Goal: Transaction & Acquisition: Purchase product/service

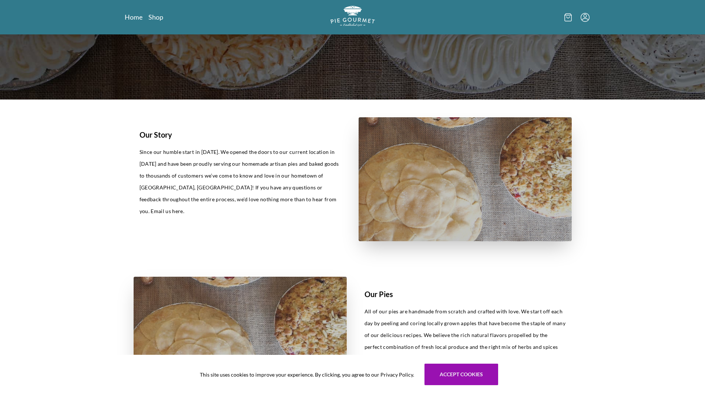
scroll to position [185, 0]
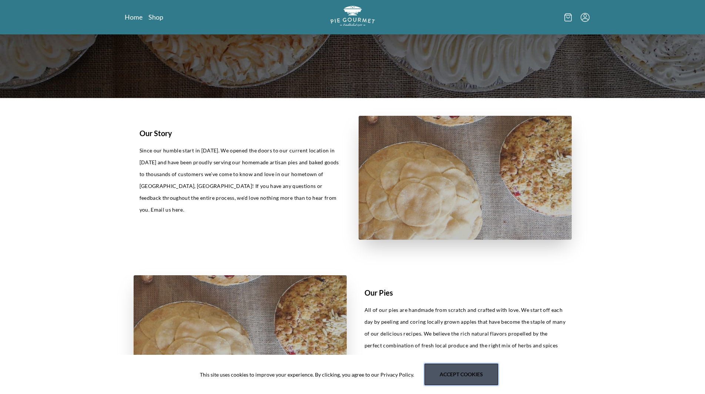
click at [461, 378] on button "Accept cookies" at bounding box center [461, 374] width 74 height 21
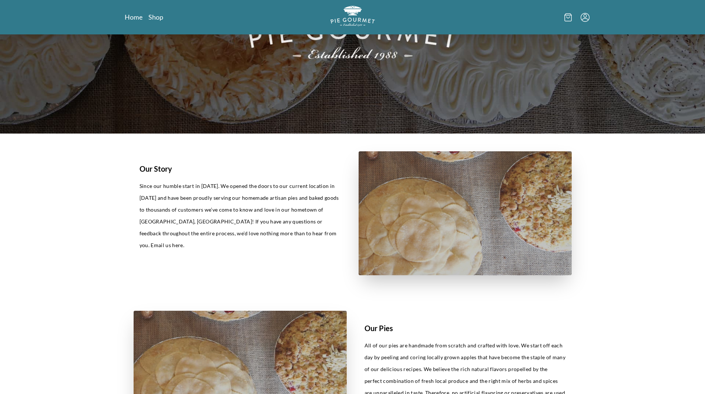
scroll to position [37, 0]
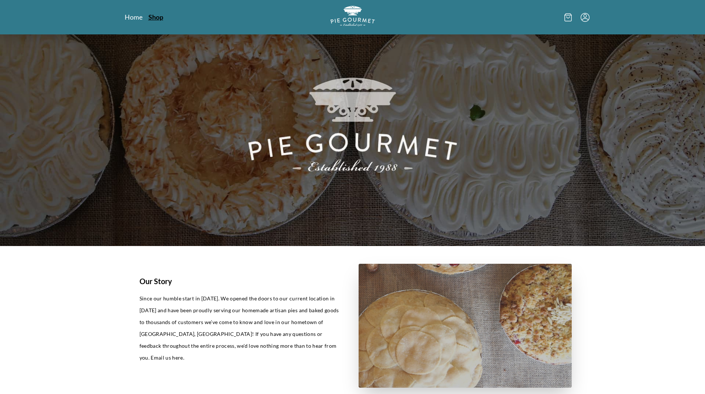
click at [155, 18] on link "Shop" at bounding box center [155, 17] width 15 height 9
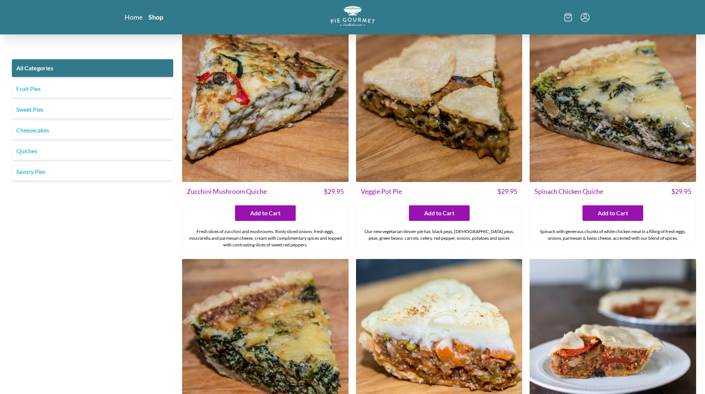
scroll to position [333, 0]
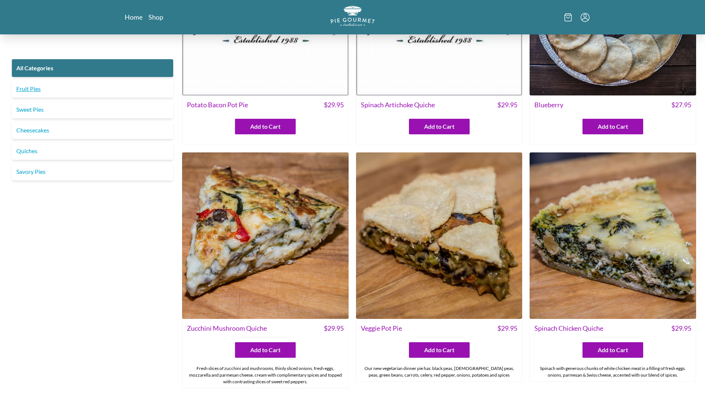
click at [18, 91] on link "Fruit Pies" at bounding box center [92, 89] width 161 height 18
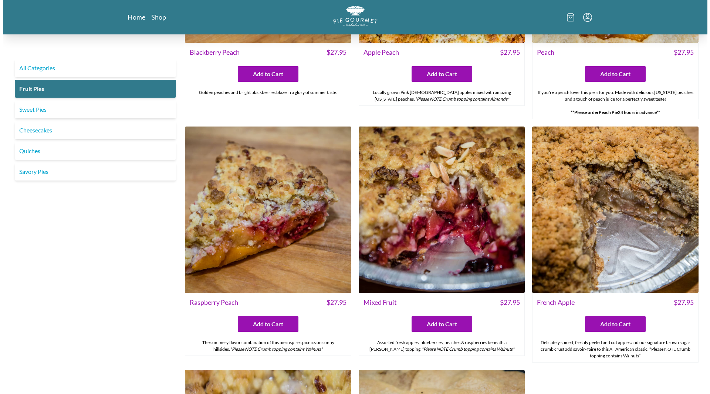
scroll to position [407, 0]
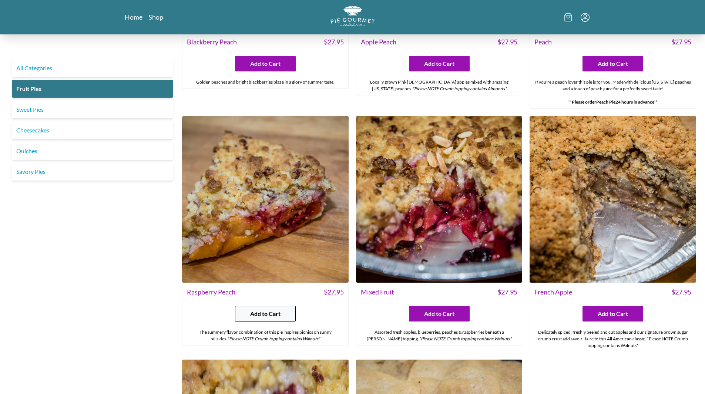
click at [272, 315] on span "Add to Cart" at bounding box center [265, 313] width 30 height 9
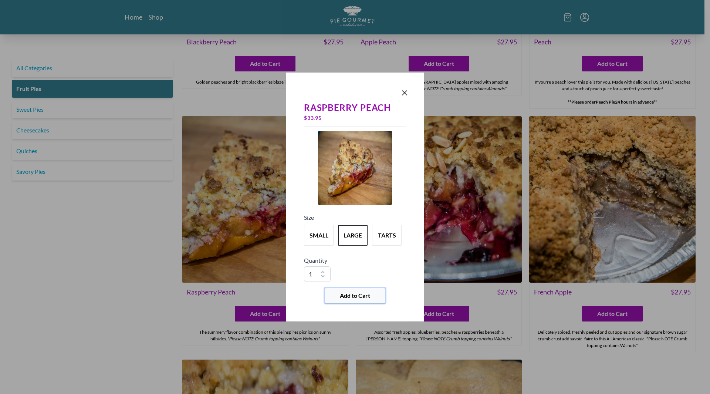
click at [354, 297] on span "Add to Cart" at bounding box center [355, 295] width 30 height 9
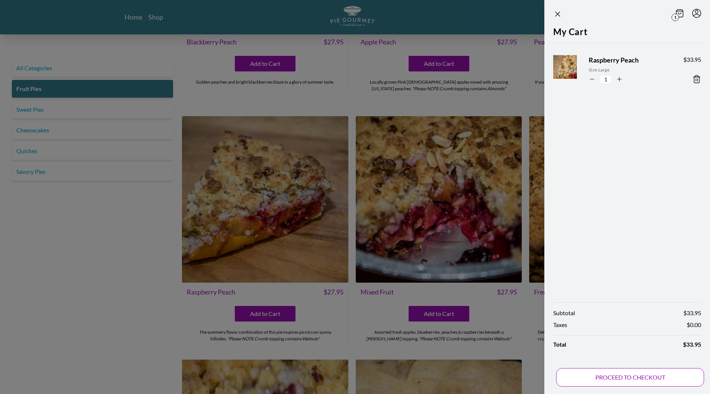
click at [634, 379] on button "PROCEED TO CHECKOUT" at bounding box center [631, 377] width 148 height 19
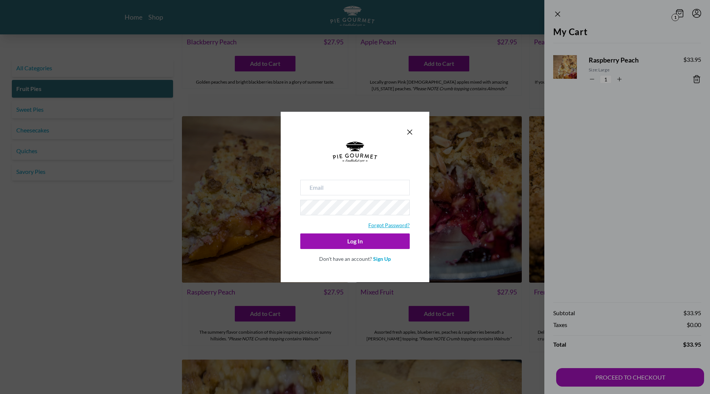
click at [393, 226] on link "Forgot Password?" at bounding box center [389, 225] width 41 height 6
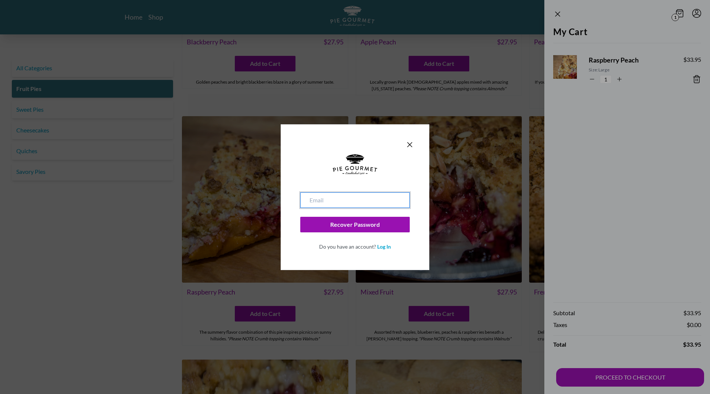
click at [375, 201] on input "email" at bounding box center [355, 200] width 110 height 16
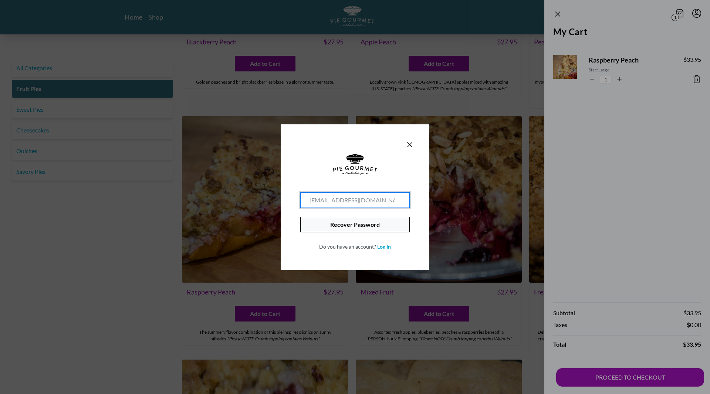
type input "[EMAIL_ADDRESS][DOMAIN_NAME]"
click at [359, 223] on button "Recover Password" at bounding box center [355, 225] width 110 height 16
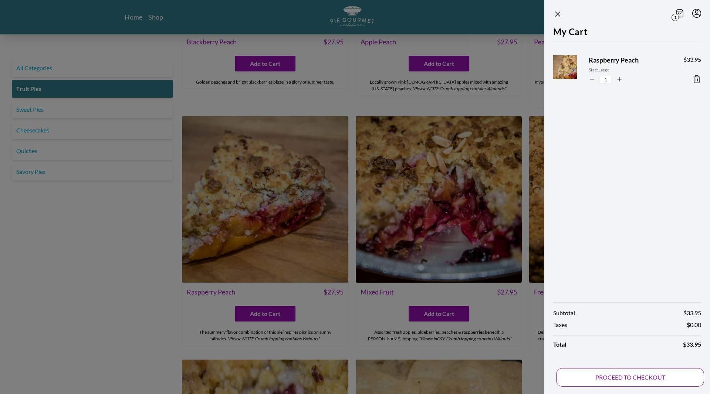
click at [616, 383] on button "PROCEED TO CHECKOUT" at bounding box center [631, 377] width 148 height 19
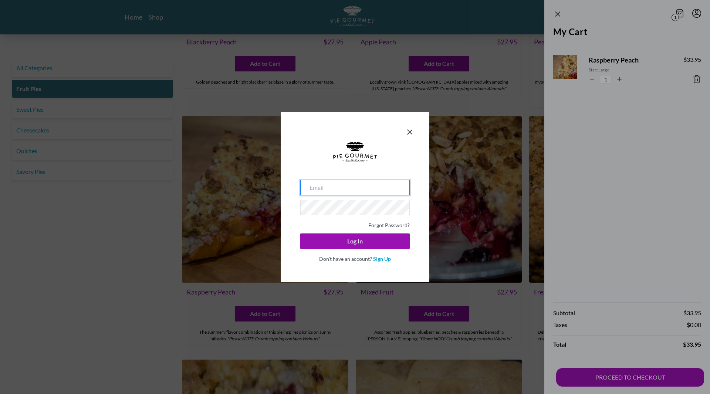
click at [367, 188] on input "email" at bounding box center [355, 188] width 110 height 16
type input "g"
type input "[EMAIL_ADDRESS][DOMAIN_NAME]"
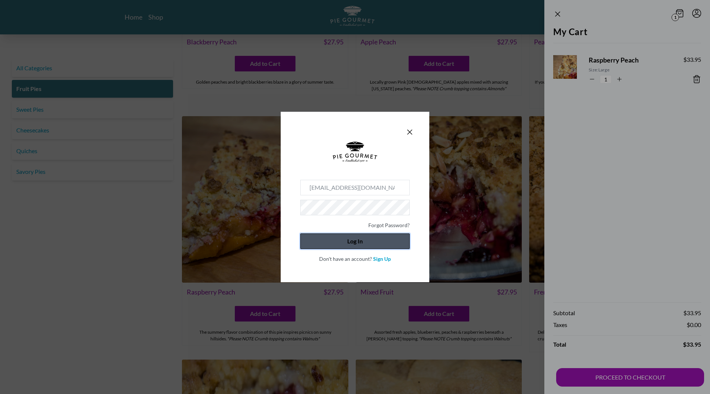
click at [350, 246] on button "Log In" at bounding box center [355, 241] width 110 height 16
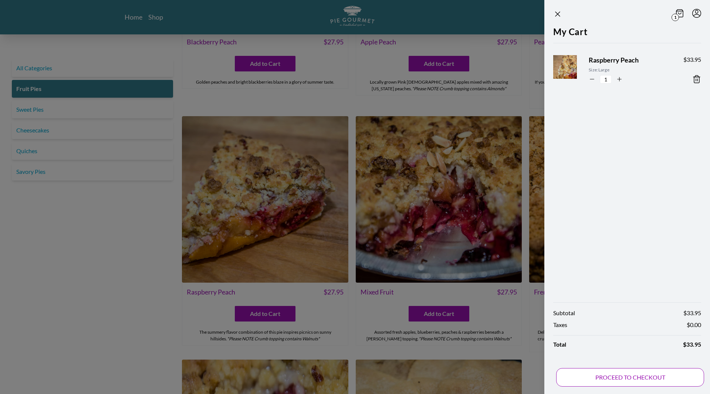
click at [632, 379] on button "PROCEED TO CHECKOUT" at bounding box center [631, 377] width 148 height 19
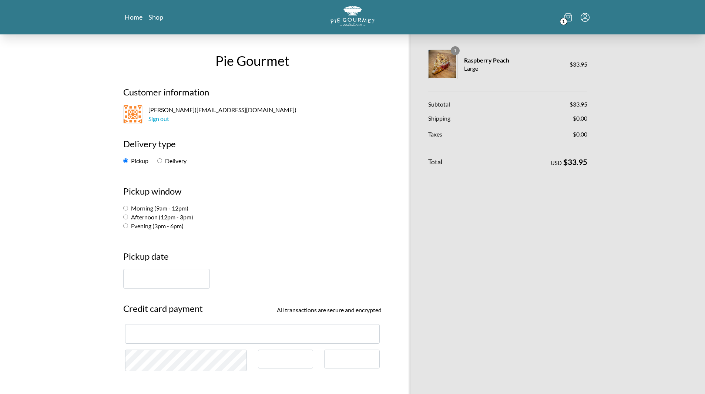
click at [125, 209] on input "Morning (9am - 12pm)" at bounding box center [125, 208] width 5 height 5
radio input "true"
click at [185, 280] on input "text" at bounding box center [166, 279] width 87 height 20
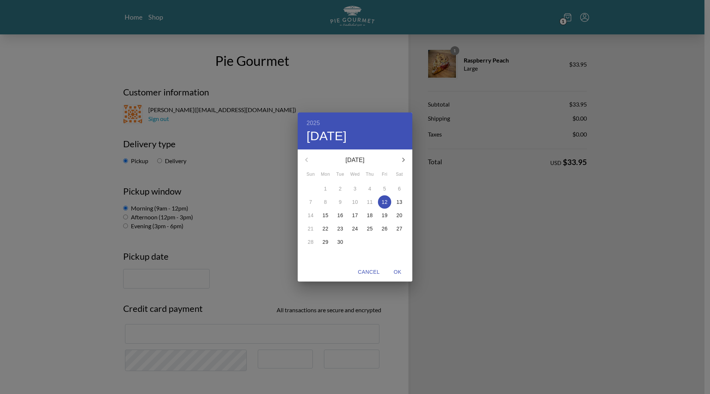
click at [399, 203] on p "13" at bounding box center [400, 201] width 6 height 7
click at [395, 270] on span "OK" at bounding box center [398, 272] width 18 height 9
type input "[DATE]"
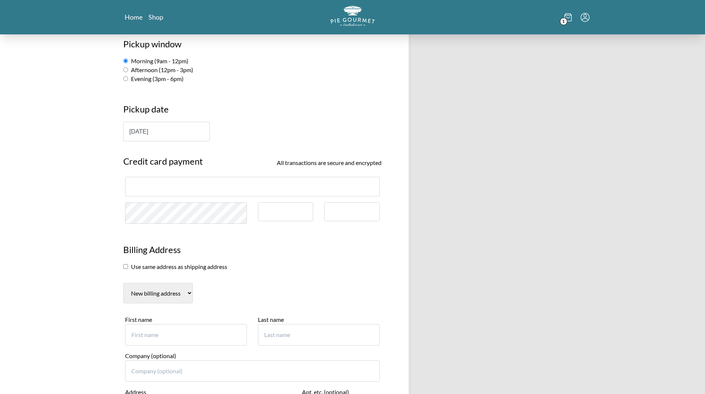
scroll to position [148, 0]
click at [206, 333] on input "First name" at bounding box center [186, 333] width 122 height 21
type input "Eva"
click at [311, 337] on input "Last name" at bounding box center [319, 333] width 122 height 21
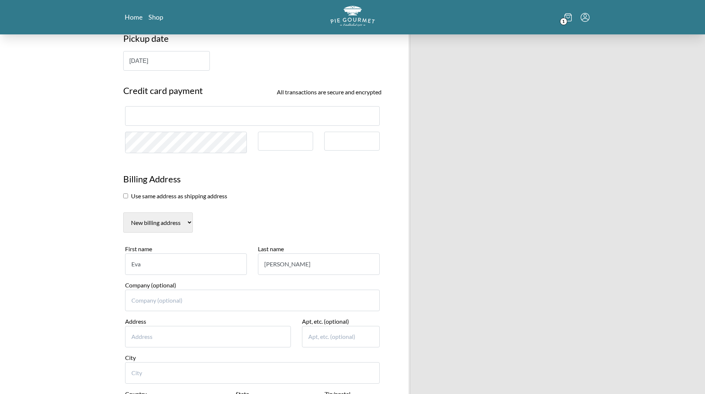
scroll to position [222, 0]
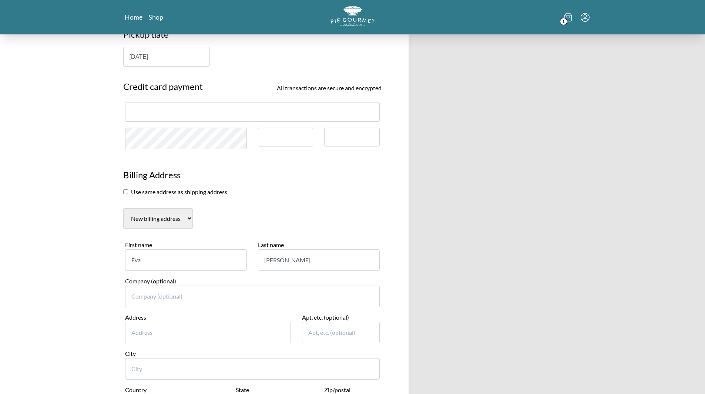
type input "[PERSON_NAME]"
click at [221, 326] on input "Address" at bounding box center [208, 332] width 166 height 21
type input "[STREET_ADDRESS][PERSON_NAME]"
click at [205, 373] on input "City" at bounding box center [252, 368] width 255 height 21
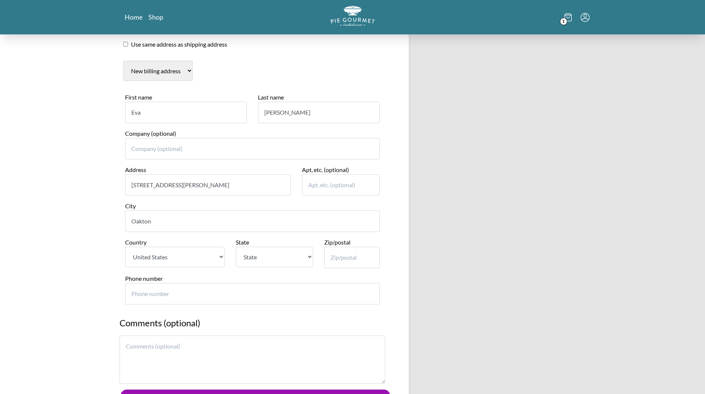
scroll to position [370, 0]
type input "Oakton"
click at [311, 258] on select "State [US_STATE] [US_STATE] [US_STATE] [US_STATE] [US_STATE] [US_STATE] [US_STA…" at bounding box center [274, 256] width 77 height 20
select select "VA"
click at [236, 246] on select "State [US_STATE] [US_STATE] [US_STATE] [US_STATE] [US_STATE] [US_STATE] [US_STA…" at bounding box center [274, 256] width 77 height 20
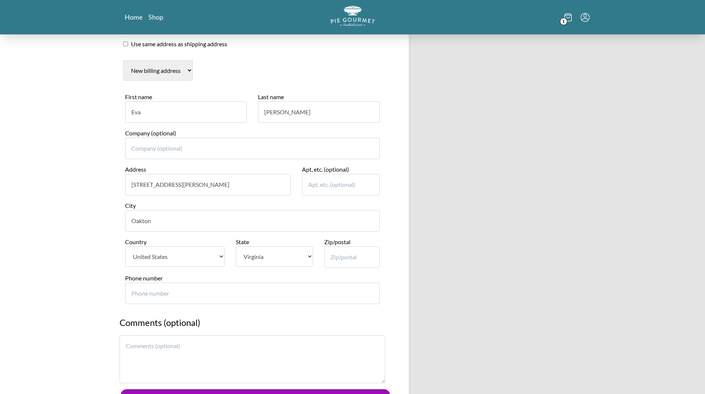
click at [361, 261] on input "Zip/postal" at bounding box center [352, 256] width 56 height 21
type input "22124"
click at [306, 296] on input "Phone number" at bounding box center [252, 293] width 255 height 21
type input "703"
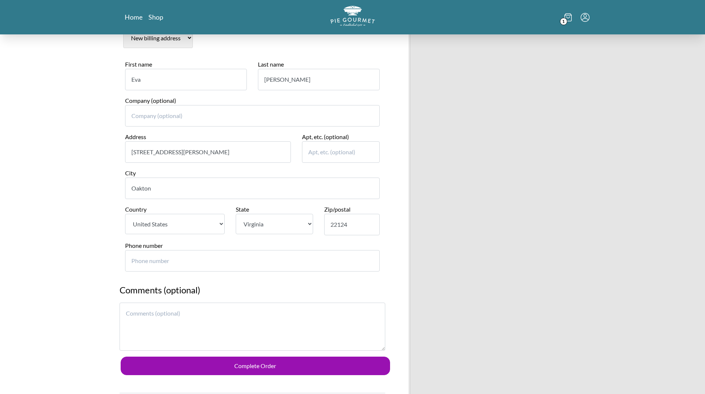
scroll to position [407, 0]
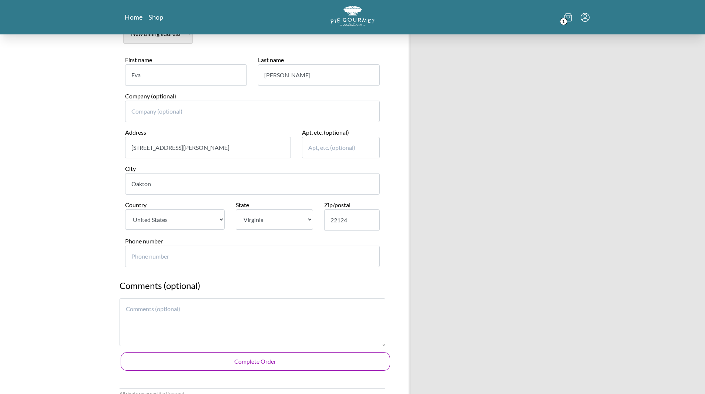
click at [253, 361] on button "Complete Order" at bounding box center [255, 361] width 269 height 19
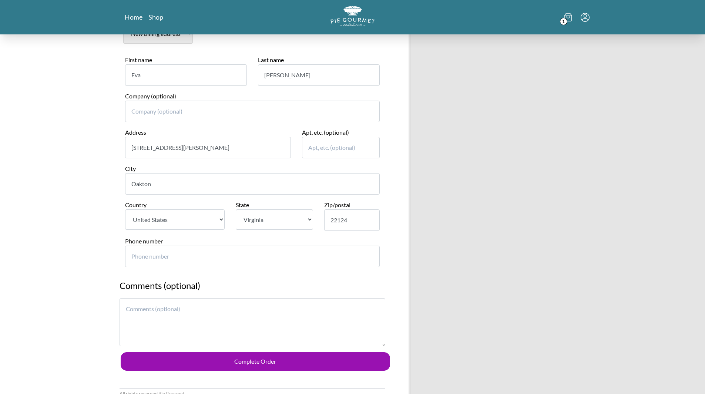
click at [215, 258] on input "Phone number" at bounding box center [252, 256] width 255 height 21
type input "7"
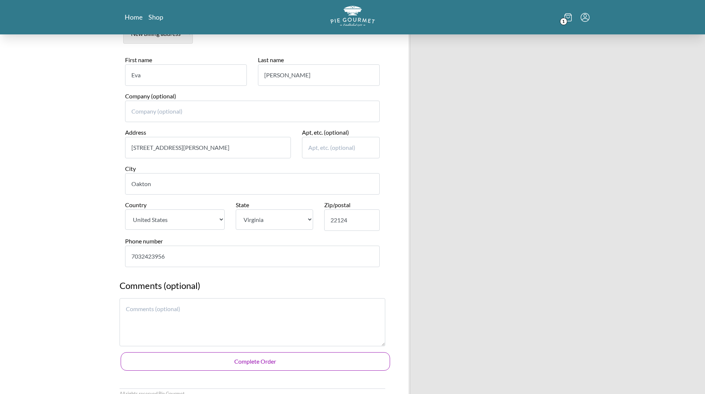
type input "7032423956"
click at [263, 363] on button "Complete Order" at bounding box center [255, 361] width 269 height 19
